Goal: Task Accomplishment & Management: Manage account settings

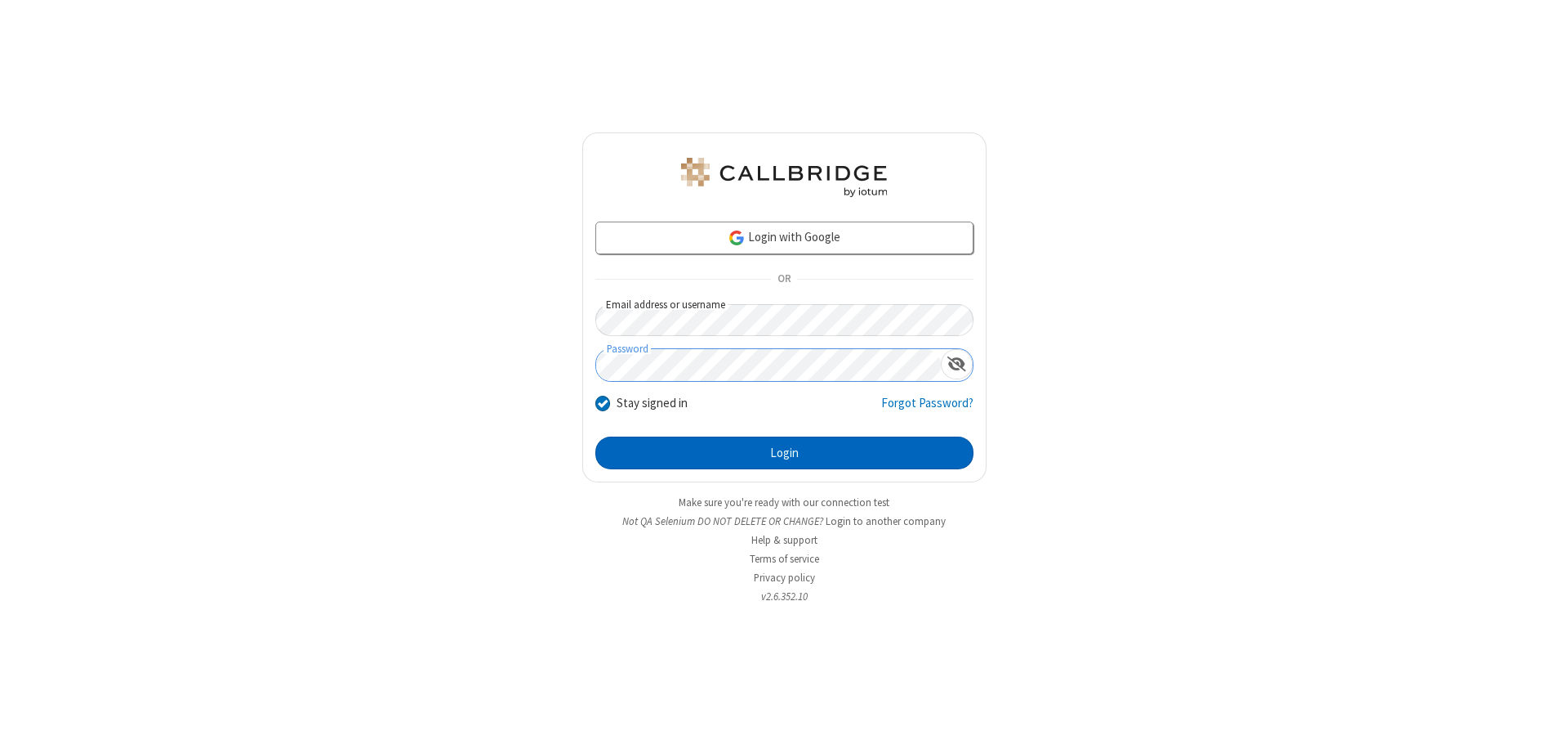
click at [784, 453] on button "Login" at bounding box center [784, 453] width 378 height 33
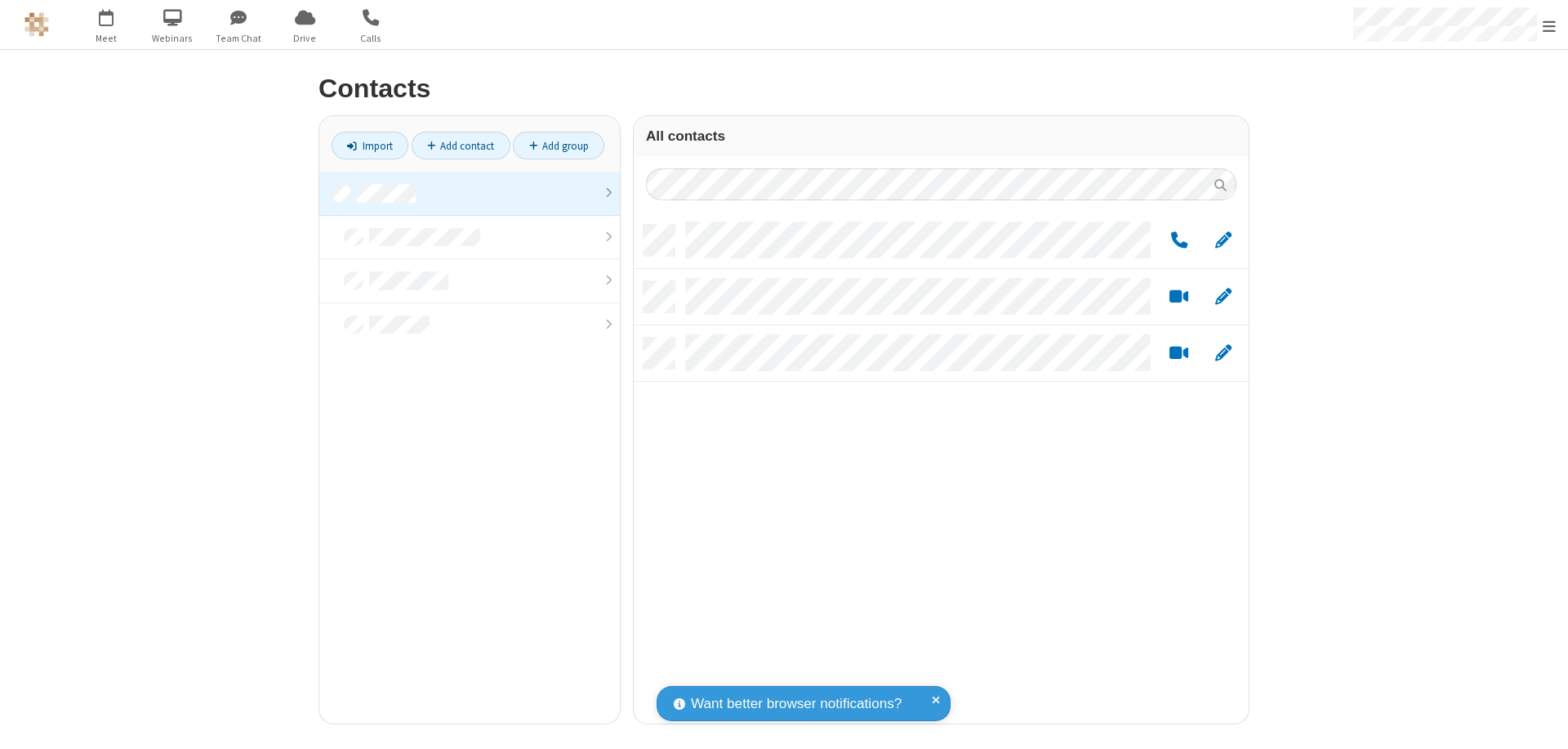
scroll to position [498, 603]
click at [470, 193] on link at bounding box center [470, 194] width 301 height 45
click at [1224, 239] on span "Edit" at bounding box center [1224, 241] width 16 height 20
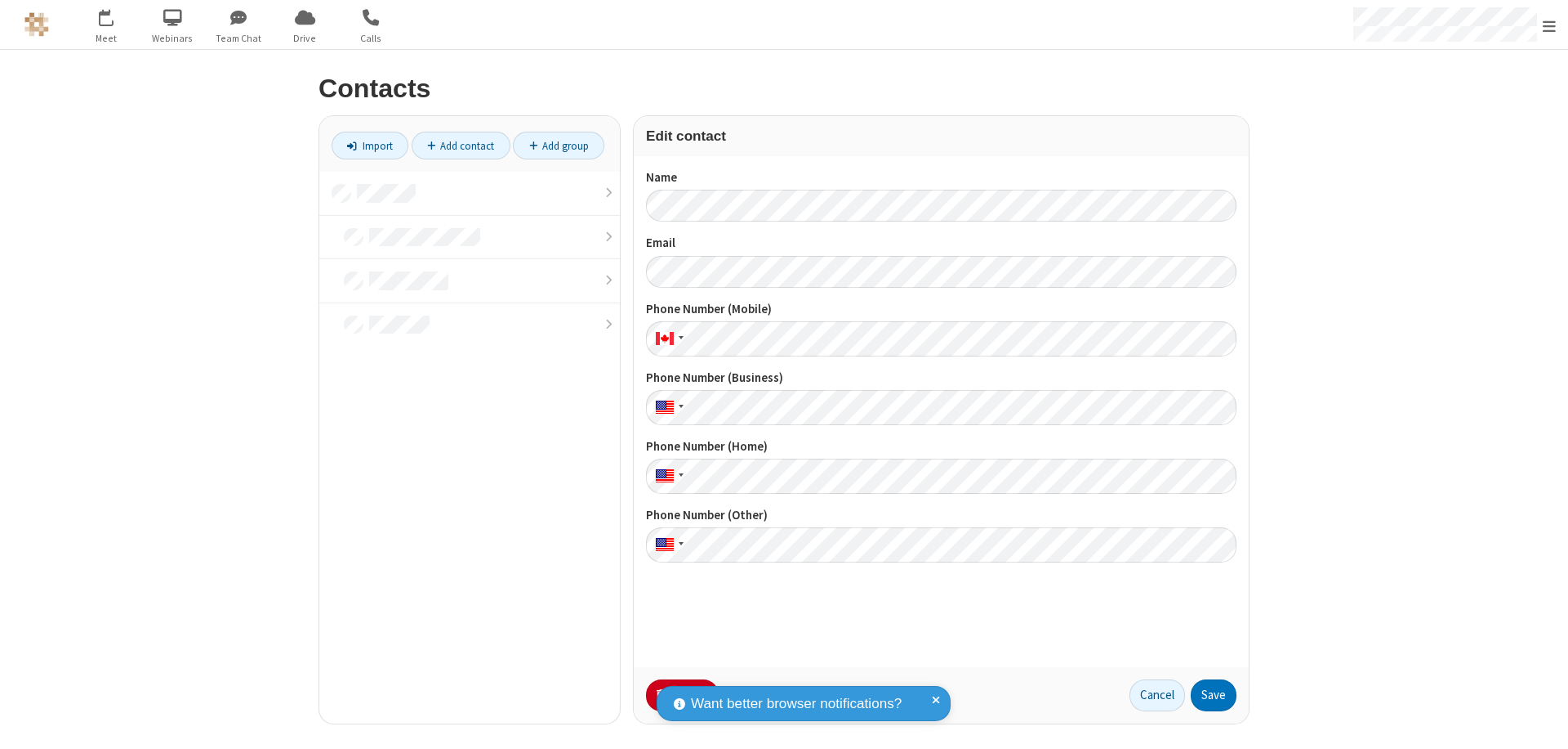
click at [0, 0] on button "No Thanks" at bounding box center [0, 0] width 0 height 0
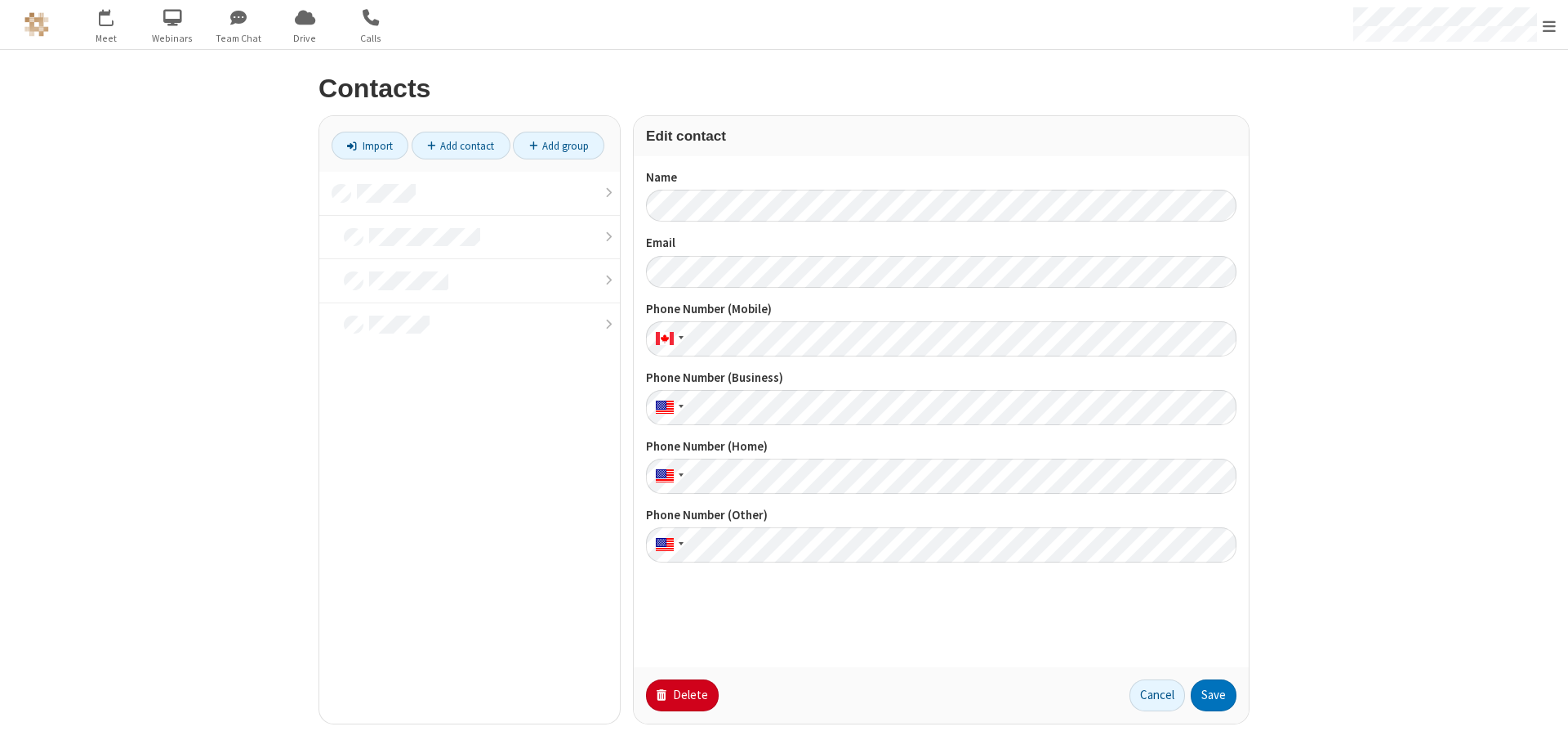
click at [680, 694] on button "Delete" at bounding box center [682, 695] width 73 height 33
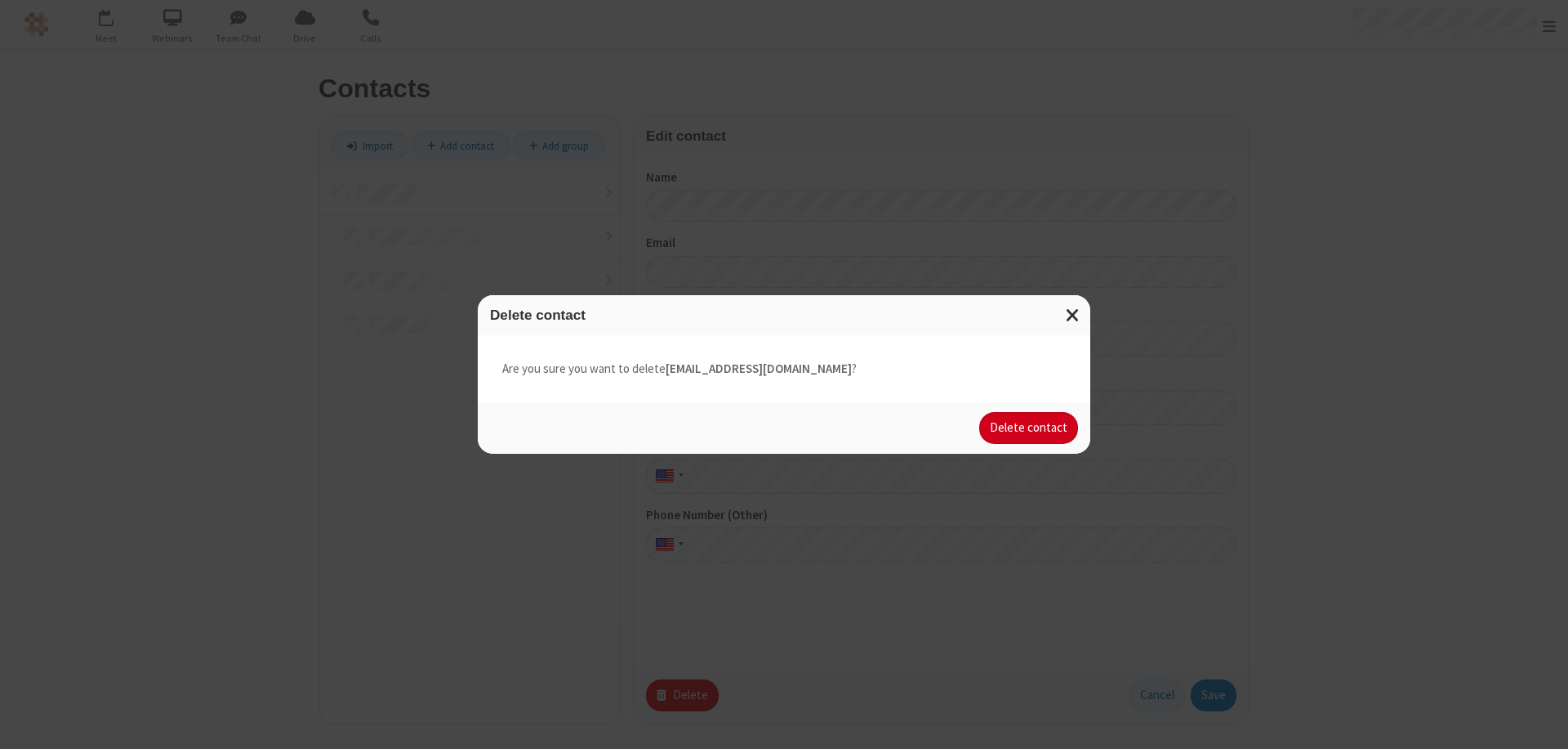
click at [1030, 427] on button "Delete contact" at bounding box center [1028, 428] width 99 height 33
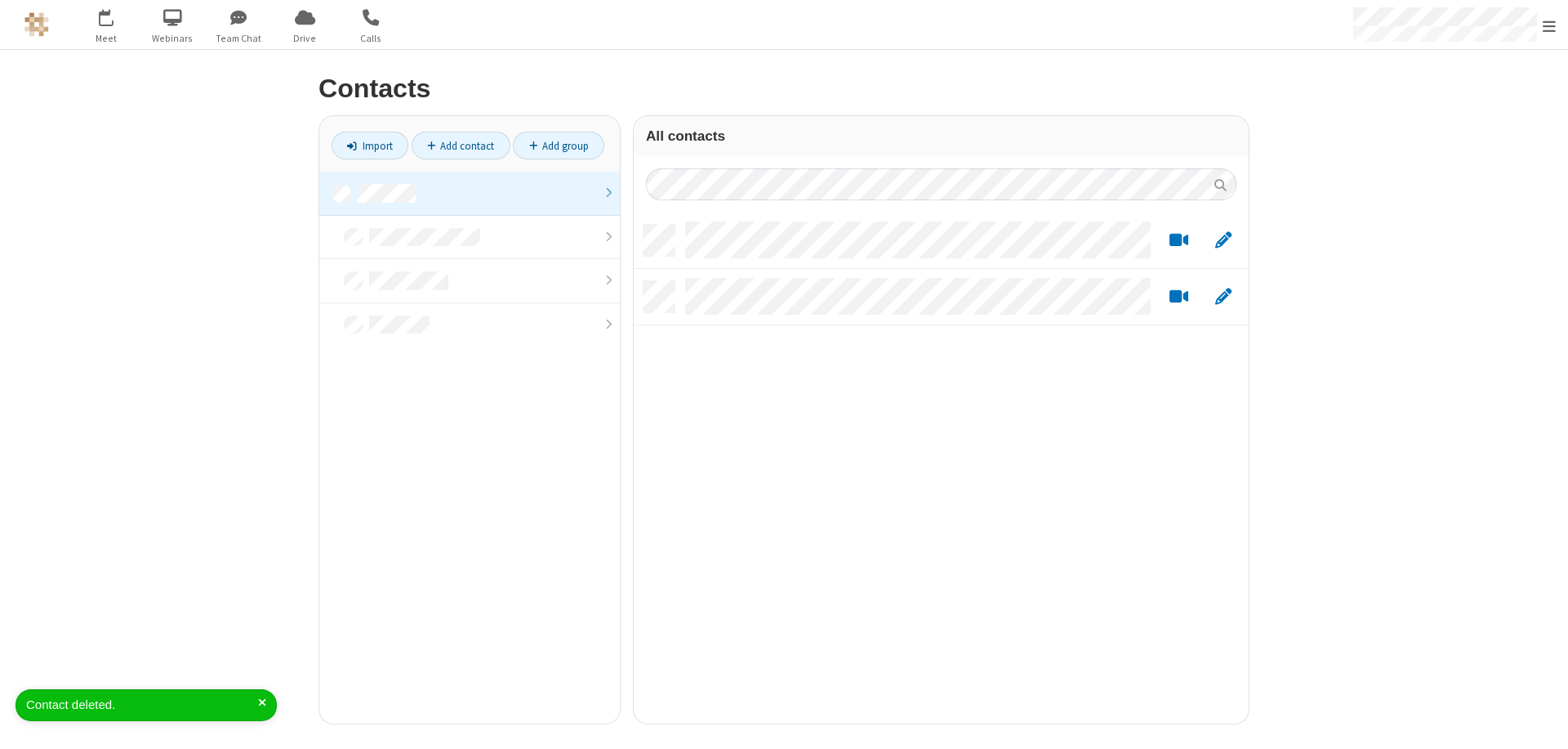
scroll to position [498, 603]
